Goal: Task Accomplishment & Management: Manage account settings

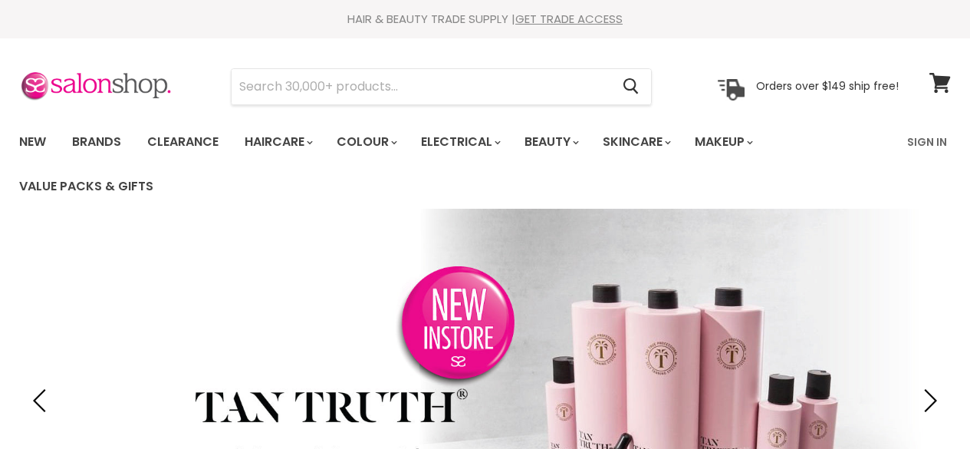
click at [945, 140] on link "Sign In" at bounding box center [927, 142] width 58 height 32
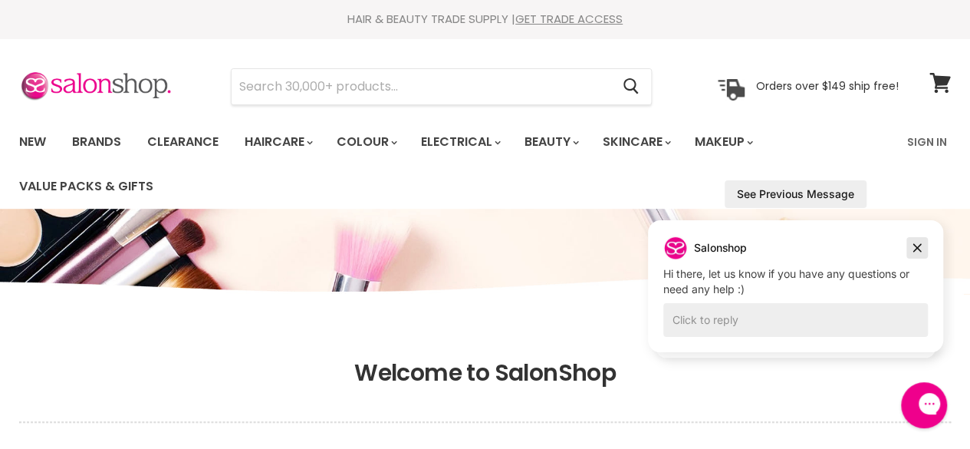
click at [916, 250] on icon "Dismiss campaign" at bounding box center [917, 248] width 15 height 18
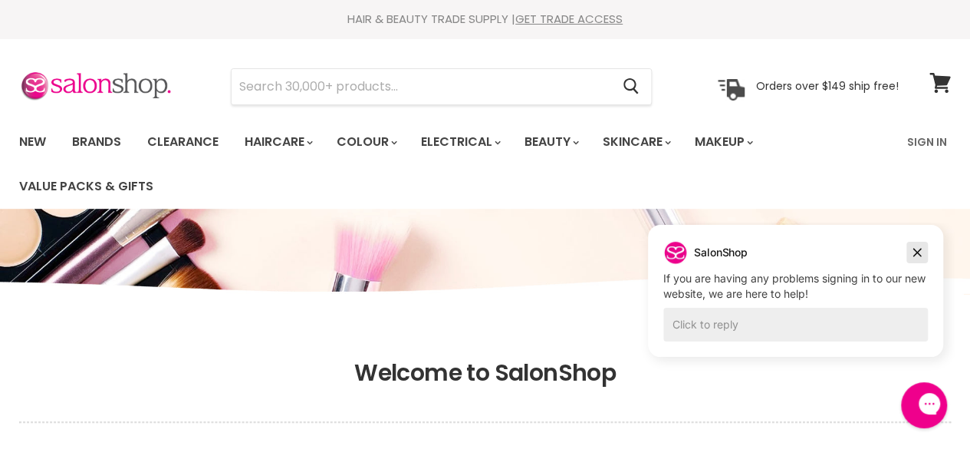
click at [916, 250] on icon "Dismiss campaign" at bounding box center [918, 253] width 8 height 8
